Goal: Information Seeking & Learning: Learn about a topic

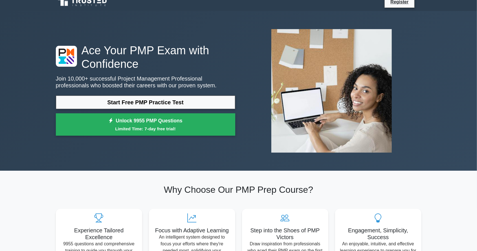
scroll to position [7, 0]
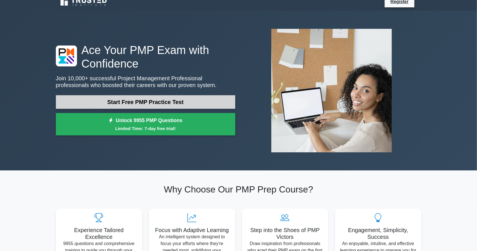
click at [82, 102] on link "Start Free PMP Practice Test" at bounding box center [145, 102] width 179 height 14
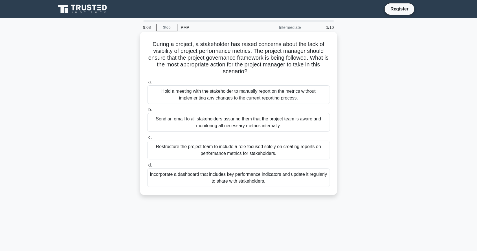
click at [271, 183] on div "Incorporate a dashboard that includes key performance indicators and update it …" at bounding box center [238, 177] width 183 height 19
click at [147, 167] on input "d. Incorporate a dashboard that includes key performance indicators and update …" at bounding box center [147, 165] width 0 height 4
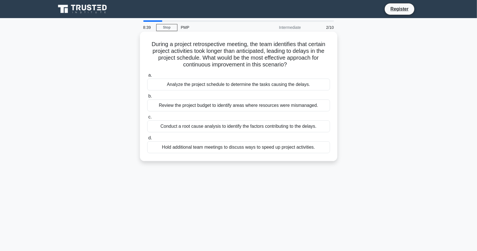
click at [308, 135] on label "d. Hold additional team meetings to discuss ways to speed up project activities." at bounding box center [238, 143] width 183 height 19
click at [147, 136] on input "d. Hold additional team meetings to discuss ways to speed up project activities." at bounding box center [147, 138] width 0 height 4
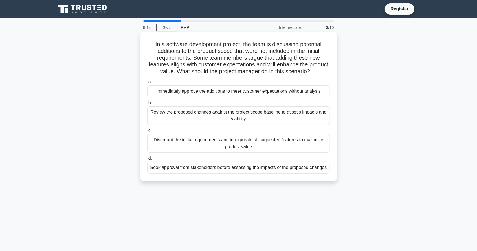
click at [304, 113] on div "Review the proposed changes against the project scope baseline to assess impact…" at bounding box center [238, 115] width 183 height 19
click at [147, 105] on input "b. Review the proposed changes against the project scope baseline to assess imp…" at bounding box center [147, 103] width 0 height 4
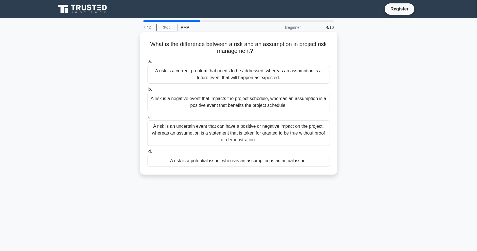
click at [313, 77] on div "A risk is a current problem that needs to be addressed, whereas an assumption i…" at bounding box center [238, 74] width 183 height 19
click at [147, 64] on input "a. A risk is a current problem that needs to be addressed, whereas an assumptio…" at bounding box center [147, 62] width 0 height 4
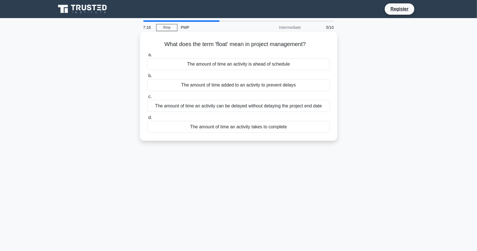
click at [315, 108] on div "The amount of time an activity can be delayed without delaying the project end …" at bounding box center [238, 106] width 183 height 12
click at [147, 98] on input "c. The amount of time an activity can be delayed without delaying the project e…" at bounding box center [147, 97] width 0 height 4
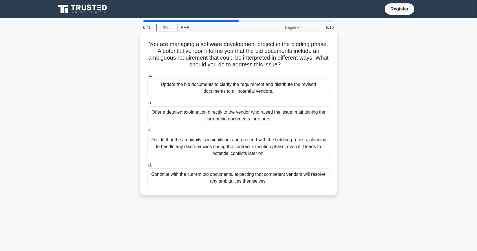
click at [213, 89] on div "Update the bid documents to clarify the requirement and distribute the revised …" at bounding box center [238, 87] width 183 height 19
click at [147, 77] on input "a. Update the bid documents to clarify the requirement and distribute the revis…" at bounding box center [147, 75] width 0 height 4
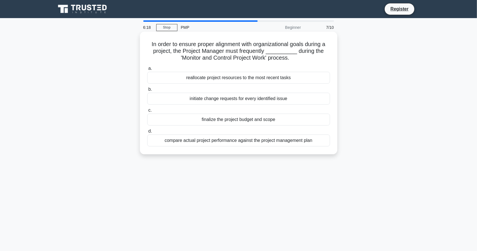
click at [286, 140] on div "compare actual project performance against the project management plan" at bounding box center [238, 140] width 183 height 12
click at [147, 133] on input "d. compare actual project performance against the project management plan" at bounding box center [147, 131] width 0 height 4
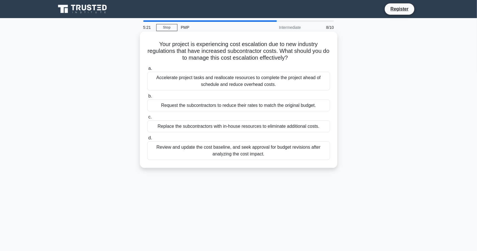
click at [174, 153] on div "Review and update the cost baseline, and seek approval for budget revisions aft…" at bounding box center [238, 150] width 183 height 19
click at [147, 140] on input "d. Review and update the cost baseline, and seek approval for budget revisions …" at bounding box center [147, 138] width 0 height 4
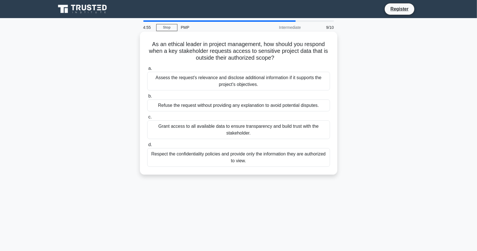
click at [169, 161] on div "Respect the confidentiality policies and provide only the information they are …" at bounding box center [238, 157] width 183 height 19
click at [147, 146] on input "d. Respect the confidentiality policies and provide only the information they a…" at bounding box center [147, 145] width 0 height 4
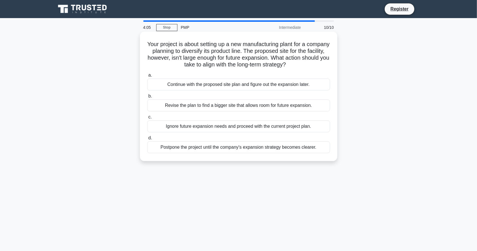
click at [163, 106] on div "Revise the plan to find a bigger site that allows room for future expansion." at bounding box center [238, 105] width 183 height 12
click at [147, 98] on input "b. Revise the plan to find a bigger site that allows room for future expansion." at bounding box center [147, 96] width 0 height 4
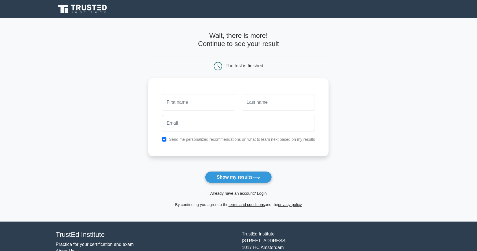
click at [179, 110] on input "text" at bounding box center [198, 102] width 73 height 16
type input "Solmaz"
click at [284, 104] on input "text" at bounding box center [278, 102] width 73 height 16
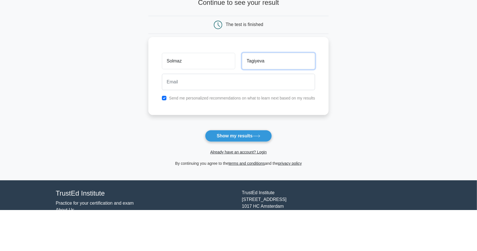
type input "Tagiyeva"
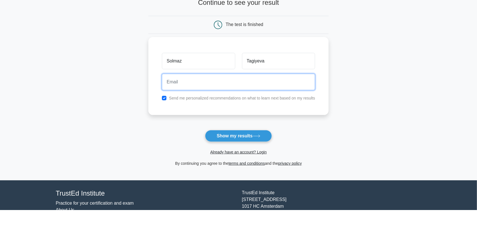
click at [243, 125] on input "email" at bounding box center [238, 123] width 153 height 16
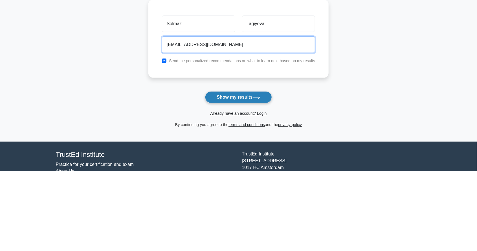
type input "solmaztagiyeva@gmail.com"
click at [243, 180] on button "Show my results" at bounding box center [238, 177] width 67 height 12
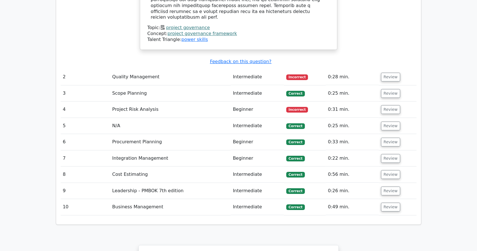
scroll to position [824, 0]
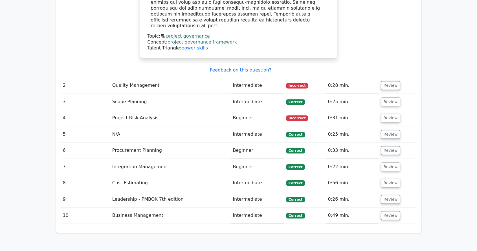
click at [142, 77] on td "Quality Management" at bounding box center [170, 85] width 121 height 16
click at [299, 83] on span "Incorrect" at bounding box center [297, 86] width 22 height 6
click at [298, 83] on span "Incorrect" at bounding box center [297, 86] width 22 height 6
click at [299, 83] on span "Incorrect" at bounding box center [297, 86] width 22 height 6
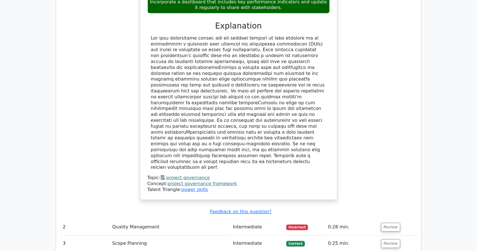
scroll to position [683, 0]
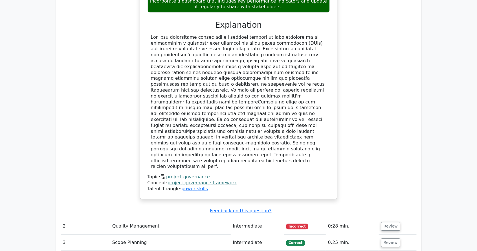
click at [131, 218] on td "Quality Management" at bounding box center [170, 226] width 121 height 16
click at [66, 218] on td "2" at bounding box center [85, 226] width 49 height 16
click at [79, 218] on td "2" at bounding box center [85, 226] width 49 height 16
click at [294, 218] on td "Incorrect" at bounding box center [305, 226] width 42 height 16
click at [301, 223] on span "Incorrect" at bounding box center [297, 226] width 22 height 6
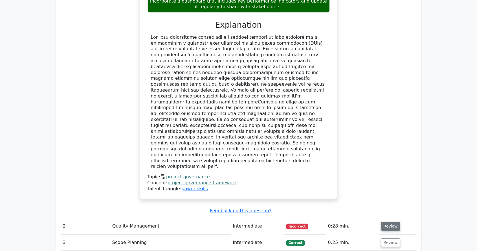
click at [387, 222] on button "Review" at bounding box center [390, 226] width 19 height 9
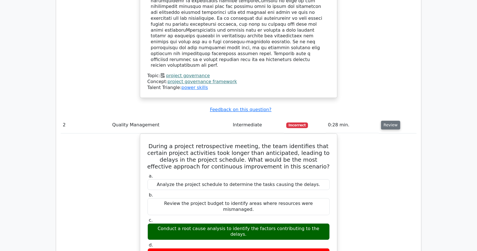
scroll to position [785, 0]
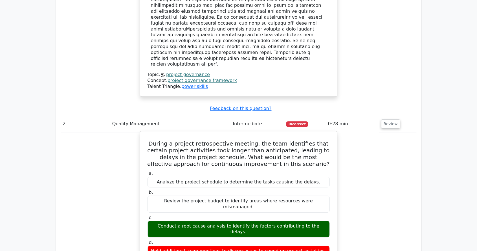
click at [168, 220] on div "Conduct a root cause analysis to identify the factors contributing to the delay…" at bounding box center [239, 228] width 182 height 17
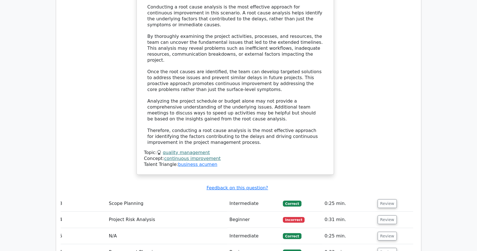
scroll to position [1058, 0]
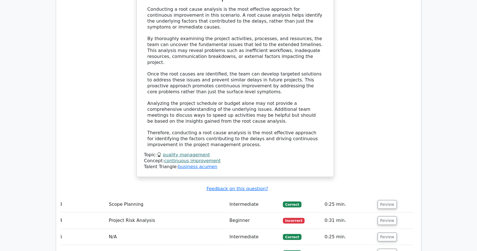
click at [112, 212] on td "Project Risk Analysis" at bounding box center [167, 220] width 121 height 16
click at [388, 216] on button "Review" at bounding box center [387, 220] width 19 height 9
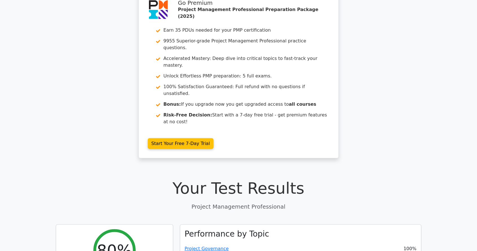
scroll to position [0, 0]
